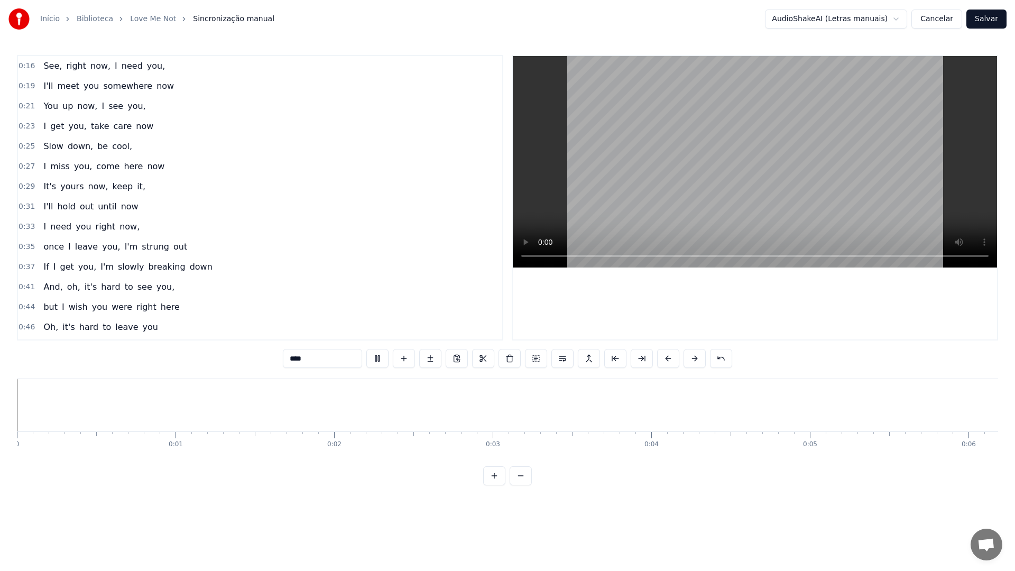
scroll to position [0, 17049]
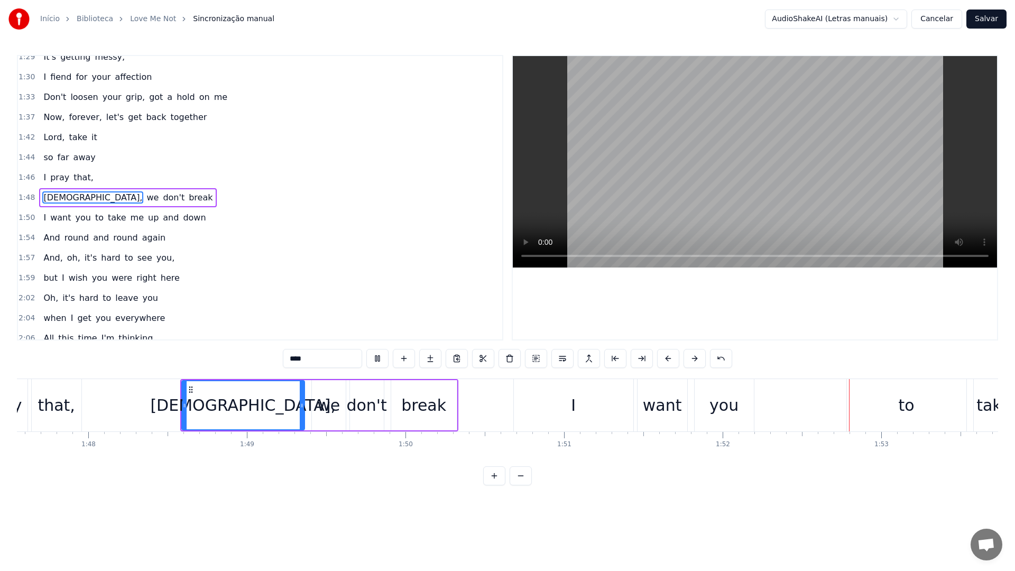
click at [655, 165] on video at bounding box center [755, 161] width 484 height 211
click at [631, 162] on video at bounding box center [755, 161] width 484 height 211
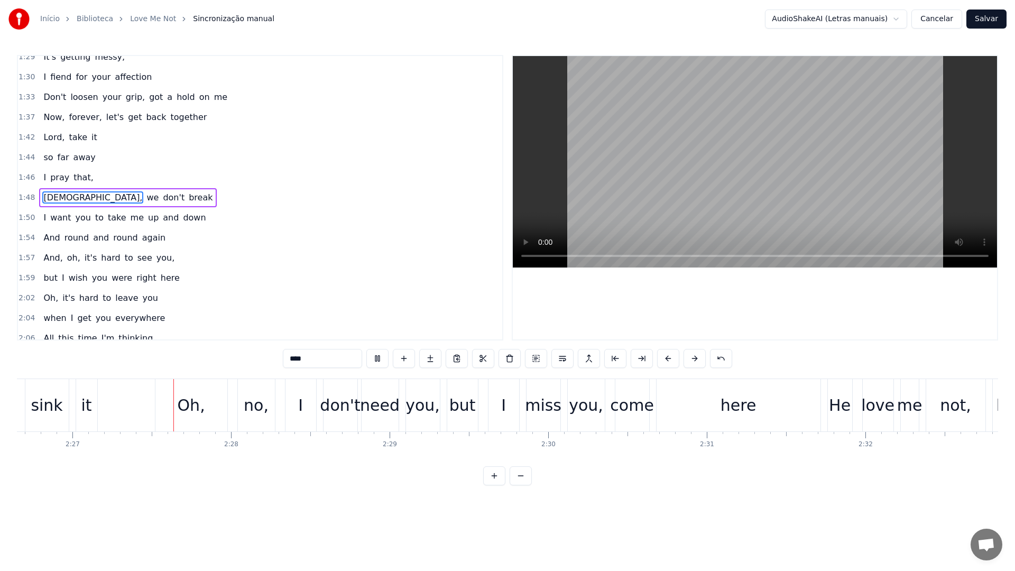
scroll to position [0, 23251]
click at [657, 169] on video at bounding box center [755, 161] width 484 height 211
click at [662, 404] on div "here" at bounding box center [735, 405] width 164 height 52
type input "****"
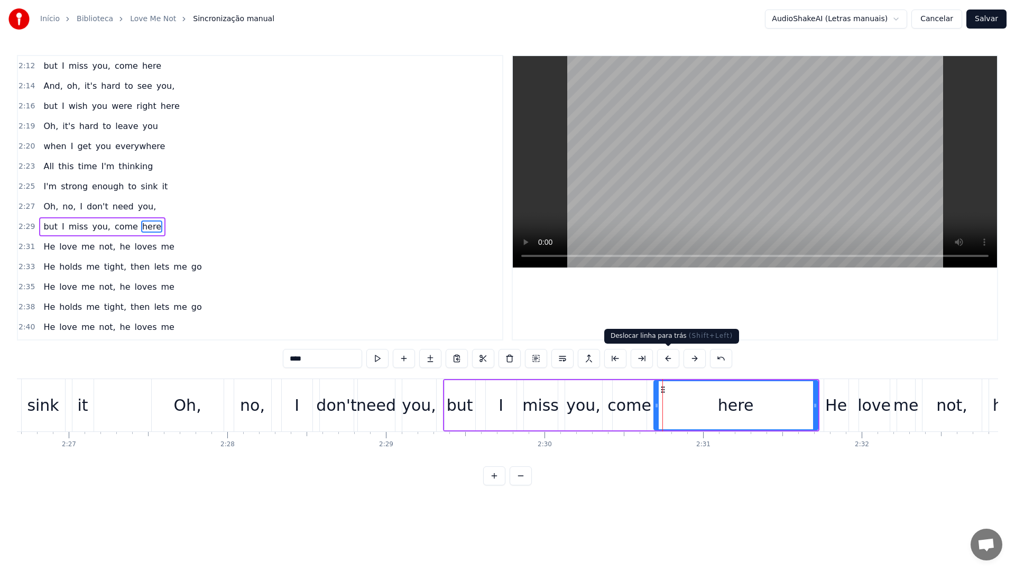
scroll to position [1033, 0]
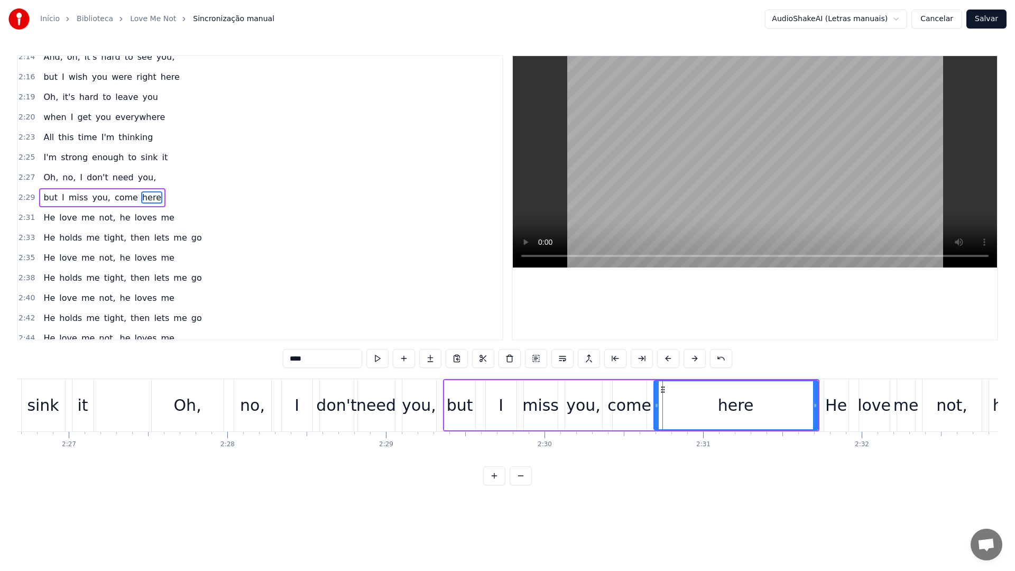
click at [672, 181] on video at bounding box center [755, 161] width 484 height 211
click at [763, 189] on video at bounding box center [755, 161] width 484 height 211
drag, startPoint x: 815, startPoint y: 405, endPoint x: 778, endPoint y: 407, distance: 36.5
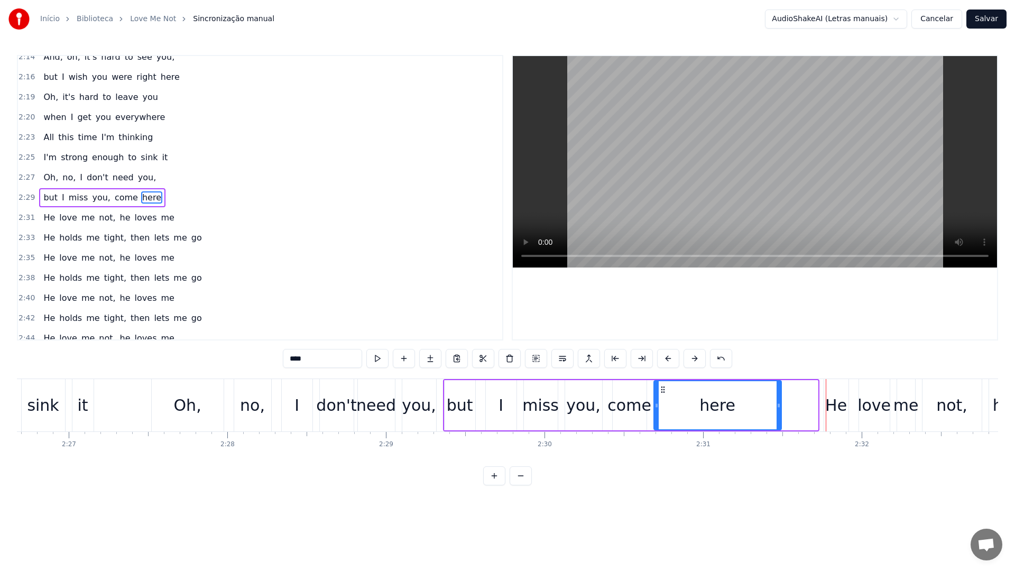
click at [778, 407] on icon at bounding box center [778, 405] width 4 height 8
click at [722, 169] on video at bounding box center [755, 161] width 484 height 211
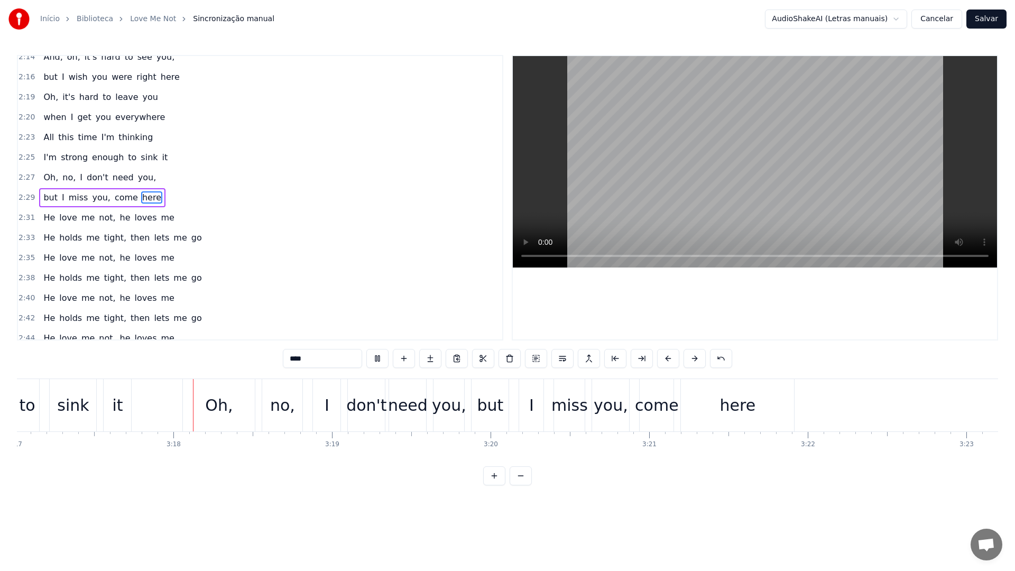
scroll to position [0, 31232]
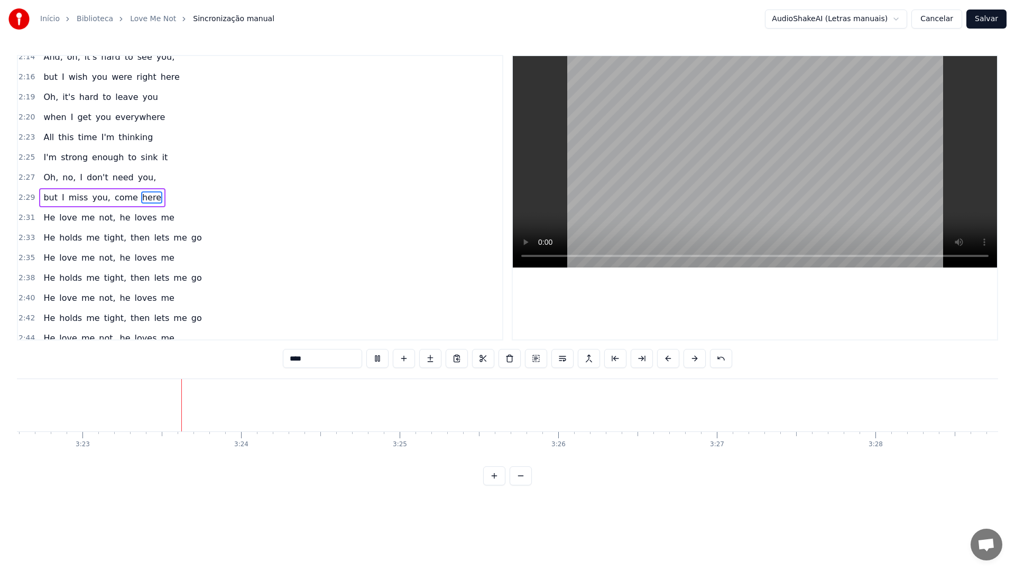
click at [711, 177] on video at bounding box center [755, 161] width 484 height 211
click at [991, 20] on button "Salvar" at bounding box center [986, 19] width 40 height 19
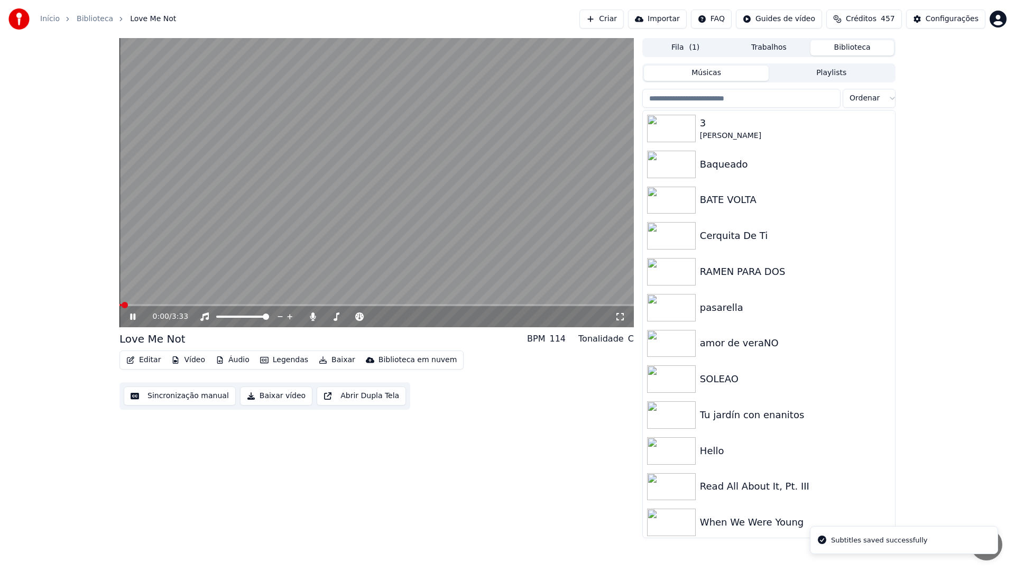
click at [264, 395] on button "Baixar vídeo" at bounding box center [276, 395] width 72 height 19
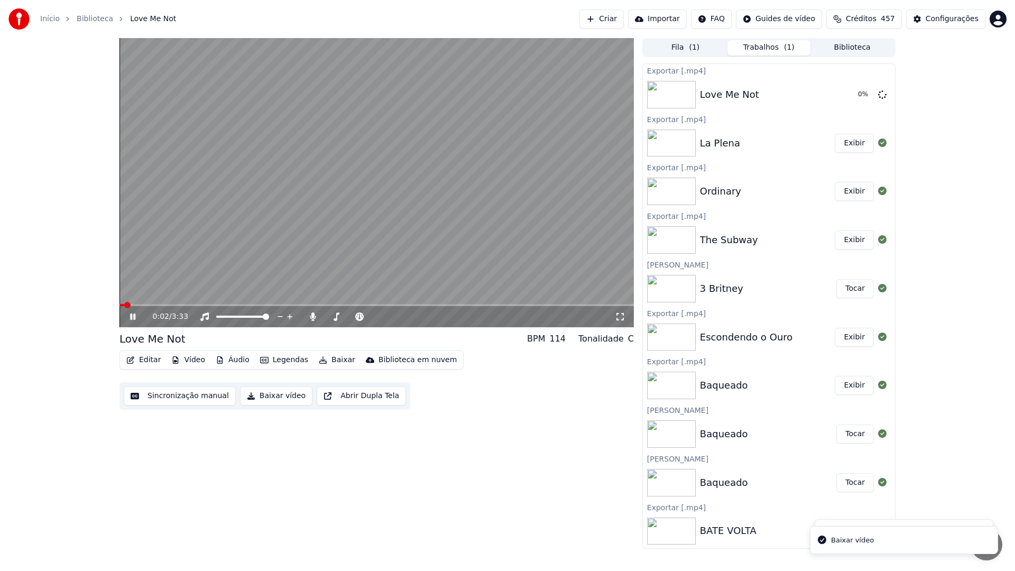
click at [342, 150] on video at bounding box center [376, 182] width 514 height 289
